Goal: Navigation & Orientation: Find specific page/section

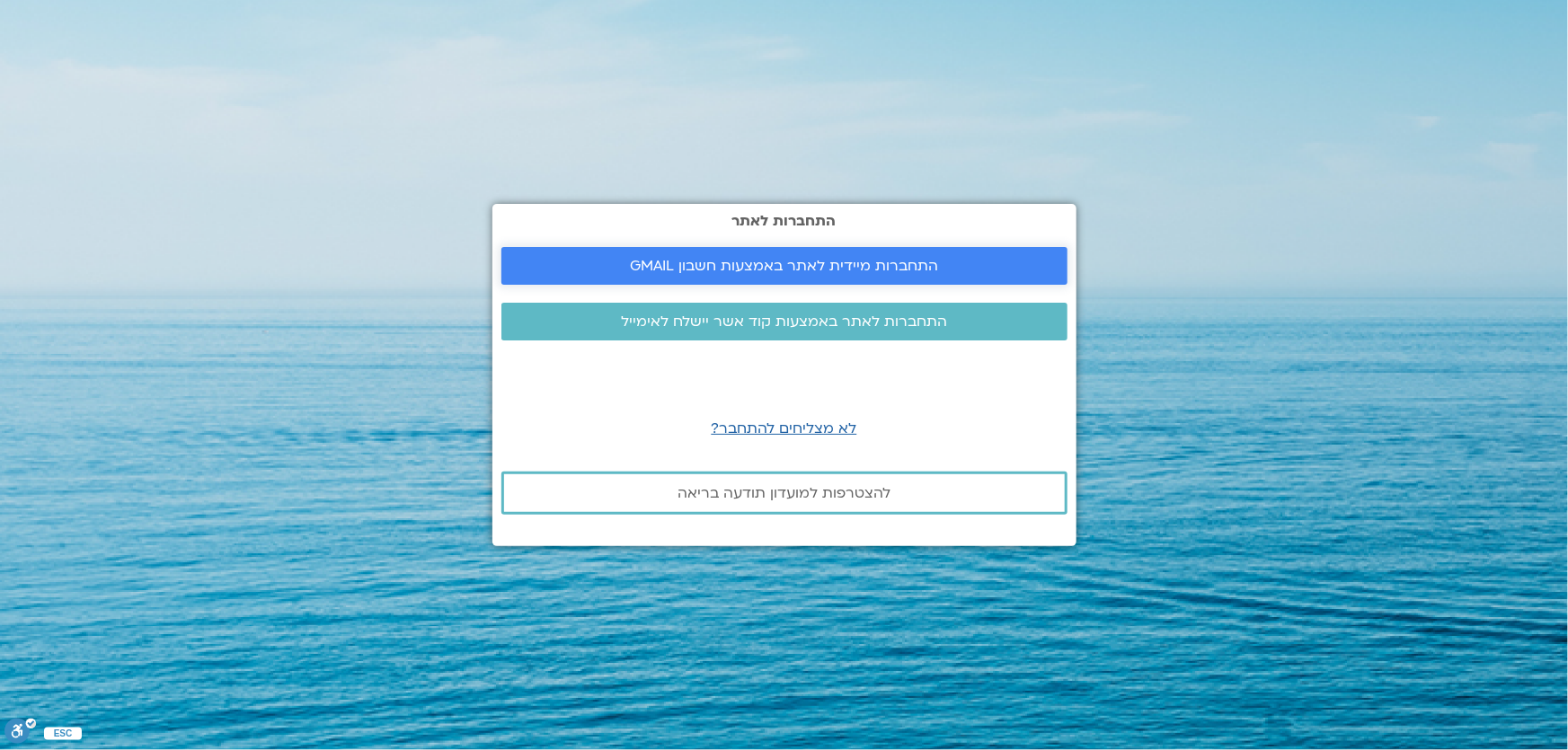
click at [900, 270] on span "התחברות מיידית לאתר באמצעות חשבון GMAIL" at bounding box center [784, 266] width 308 height 16
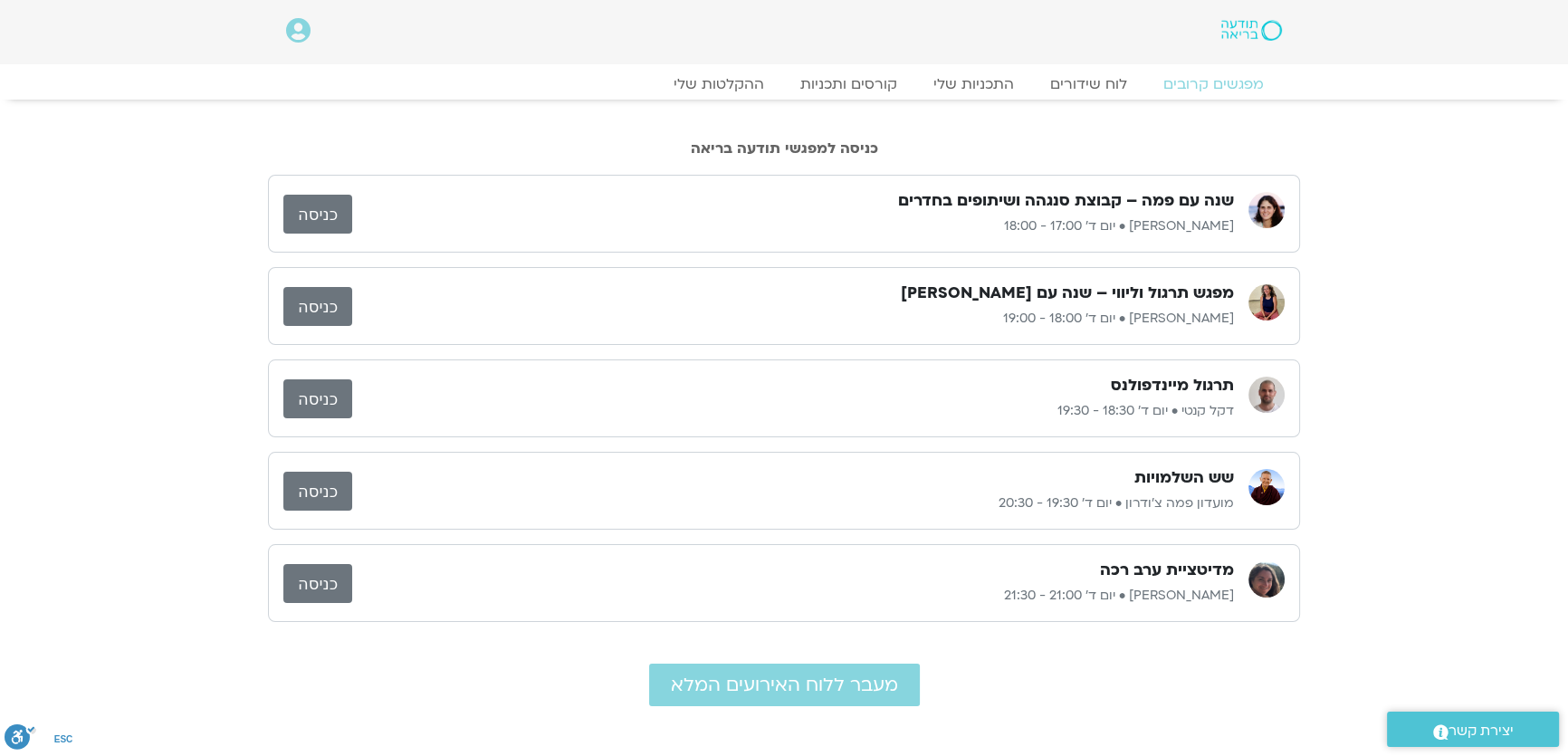
click at [325, 208] on link "כניסה" at bounding box center [317, 213] width 69 height 39
